Goal: Find specific page/section: Find specific page/section

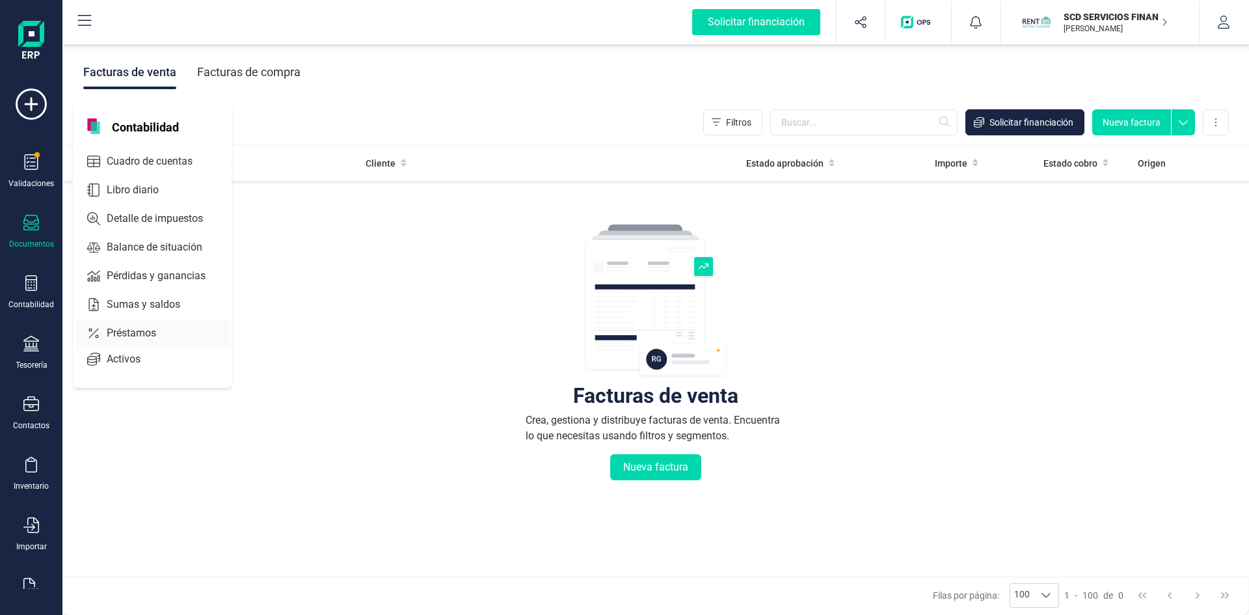
click at [134, 327] on span "Préstamos" at bounding box center [140, 333] width 78 height 16
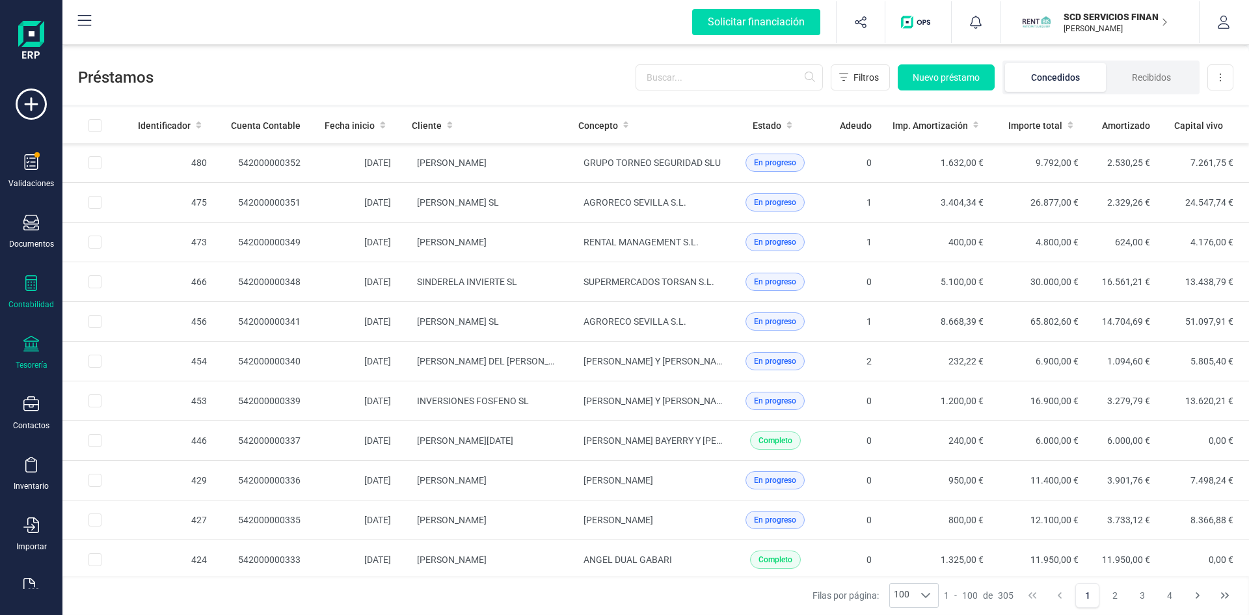
click at [35, 357] on div "Tesorería" at bounding box center [31, 353] width 52 height 34
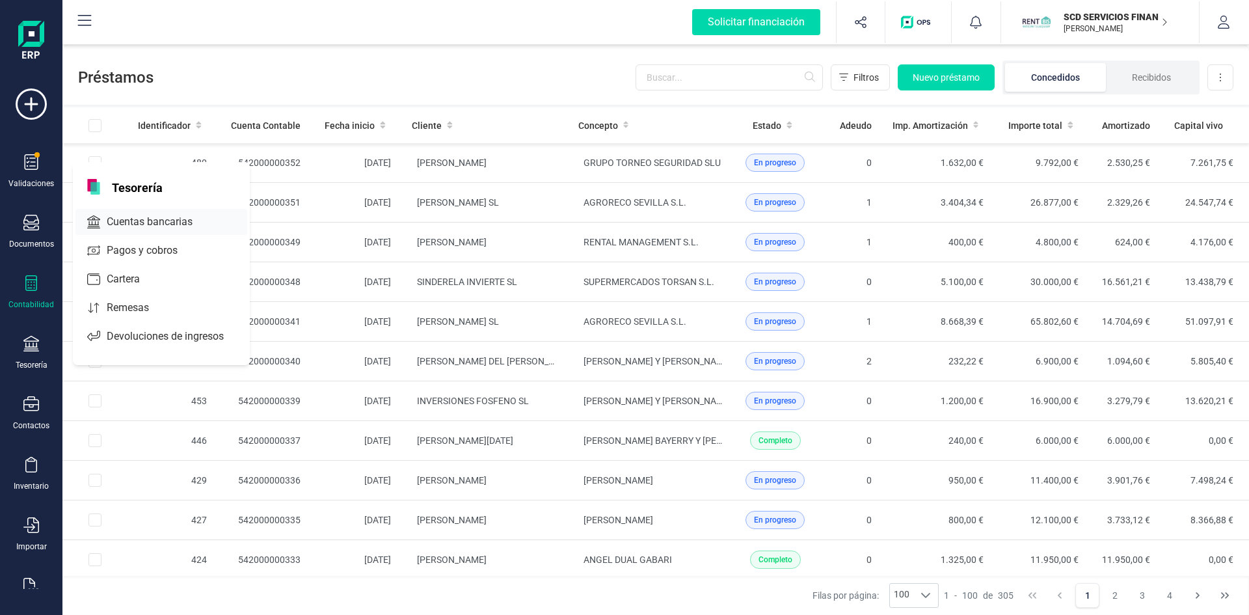
click at [131, 221] on span "Cuentas bancarias" at bounding box center [158, 222] width 115 height 16
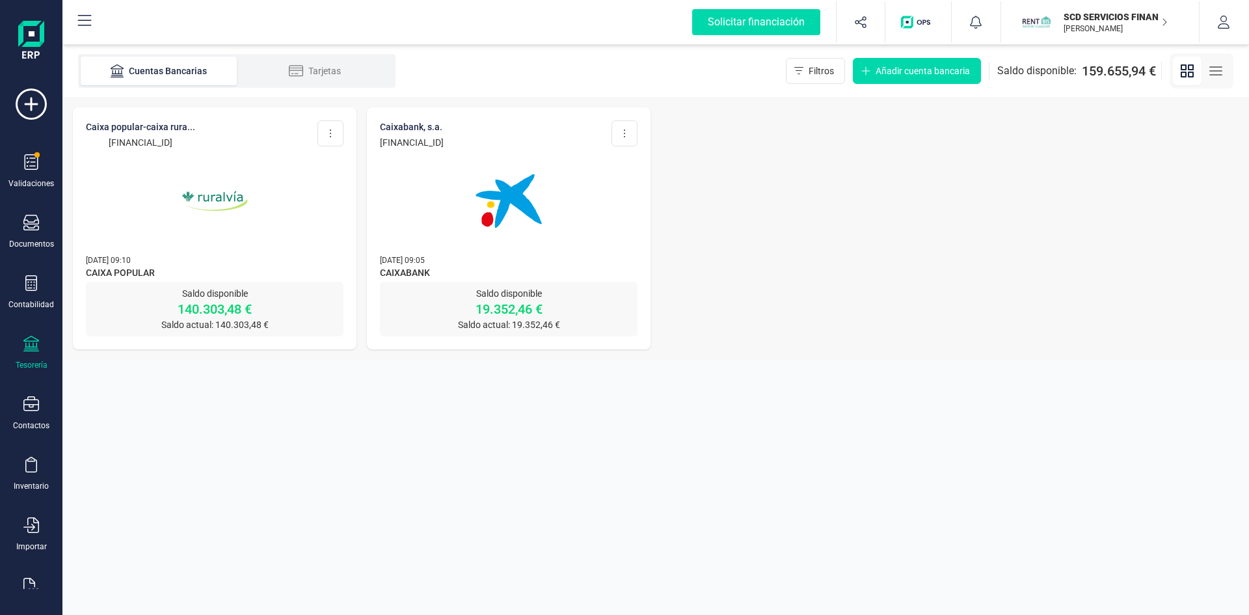
click at [492, 213] on img at bounding box center [508, 200] width 109 height 109
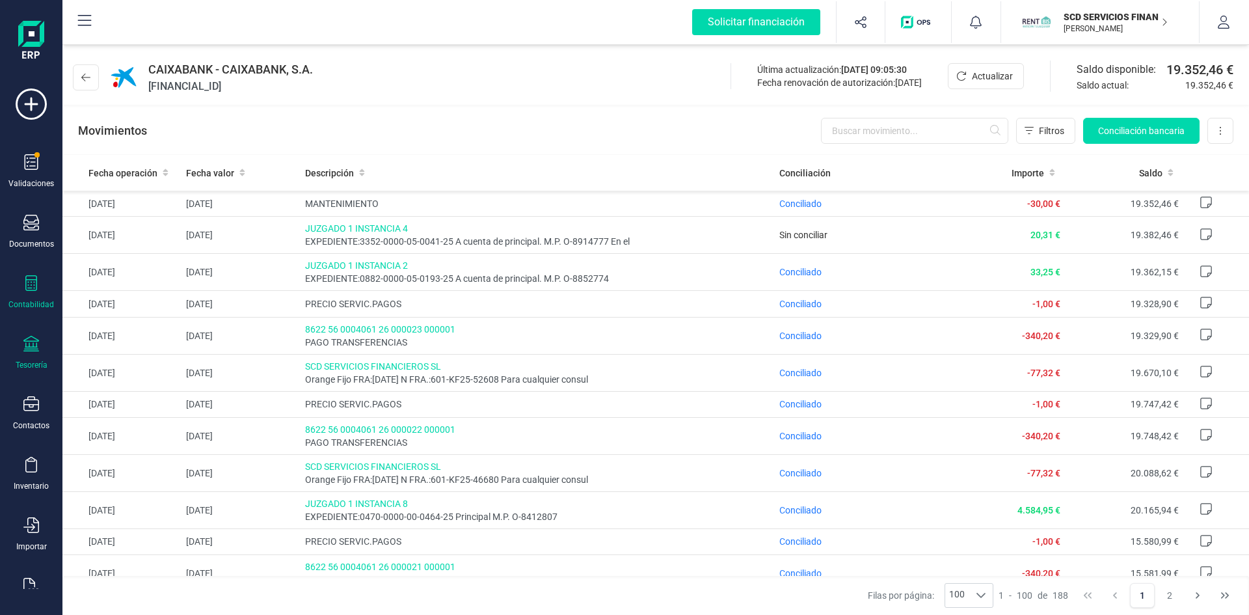
click at [30, 288] on icon at bounding box center [31, 283] width 12 height 16
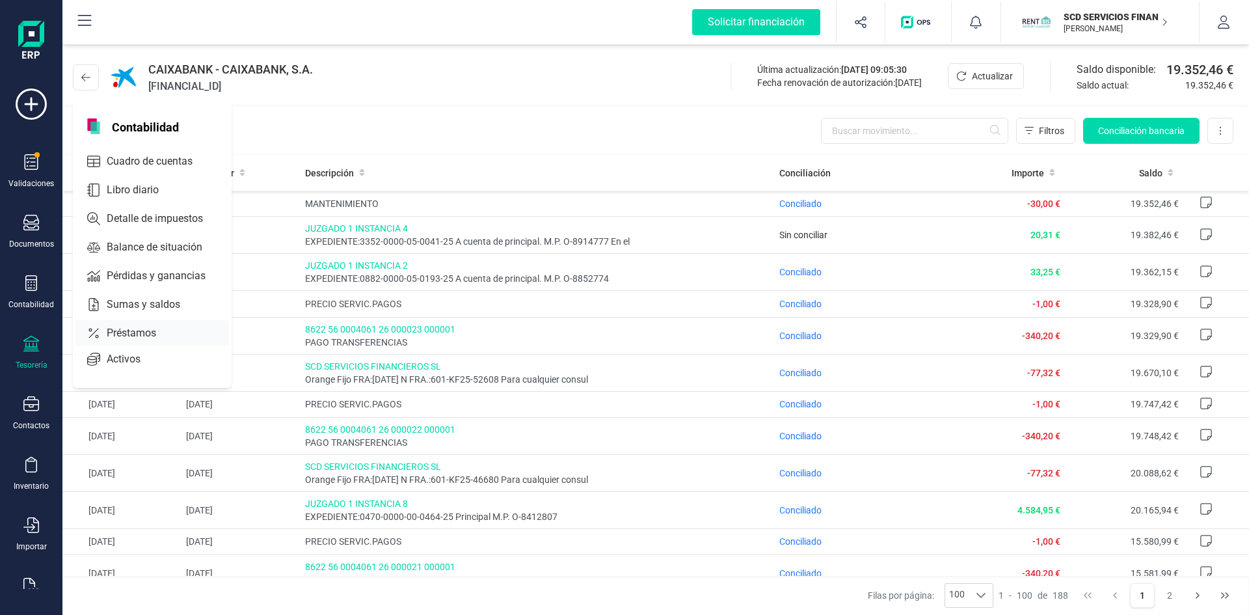
click at [140, 331] on span "Préstamos" at bounding box center [140, 333] width 78 height 16
